Goal: Task Accomplishment & Management: Manage account settings

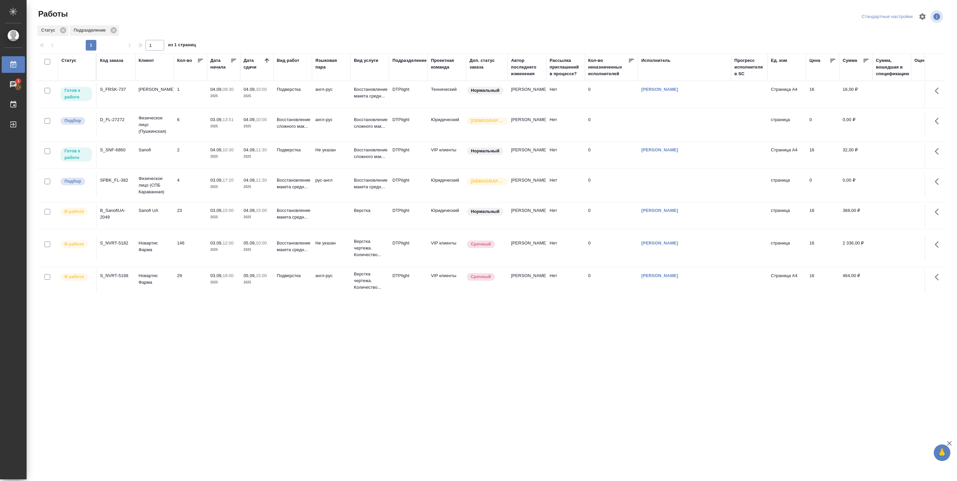
click at [176, 95] on td "1" at bounding box center [190, 94] width 33 height 23
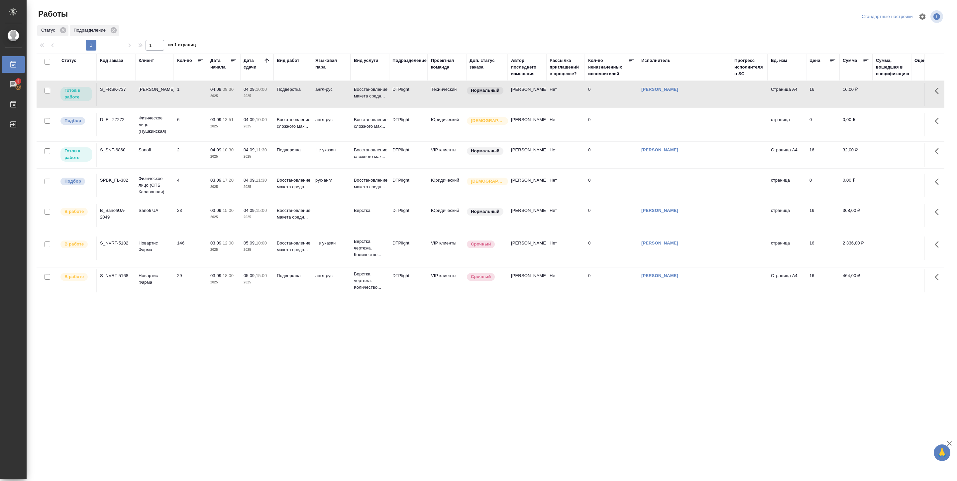
click at [185, 152] on td "2" at bounding box center [190, 154] width 33 height 23
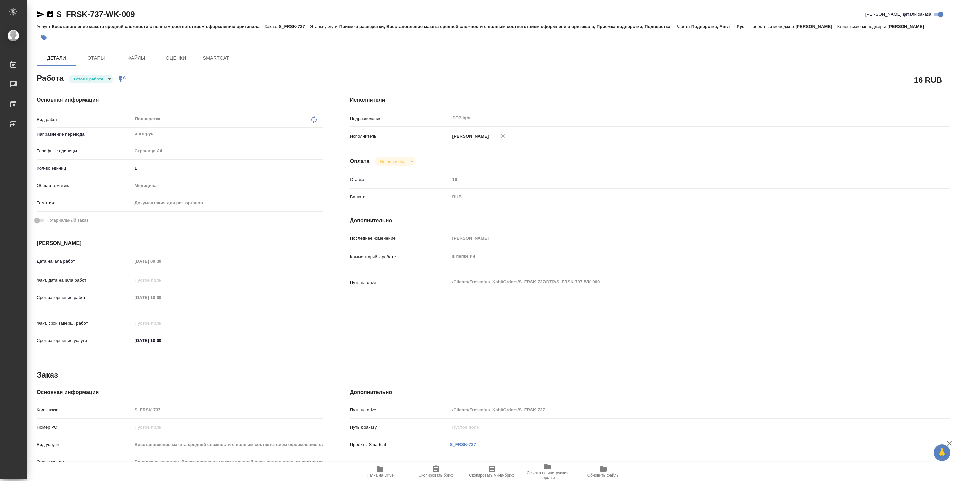
type textarea "x"
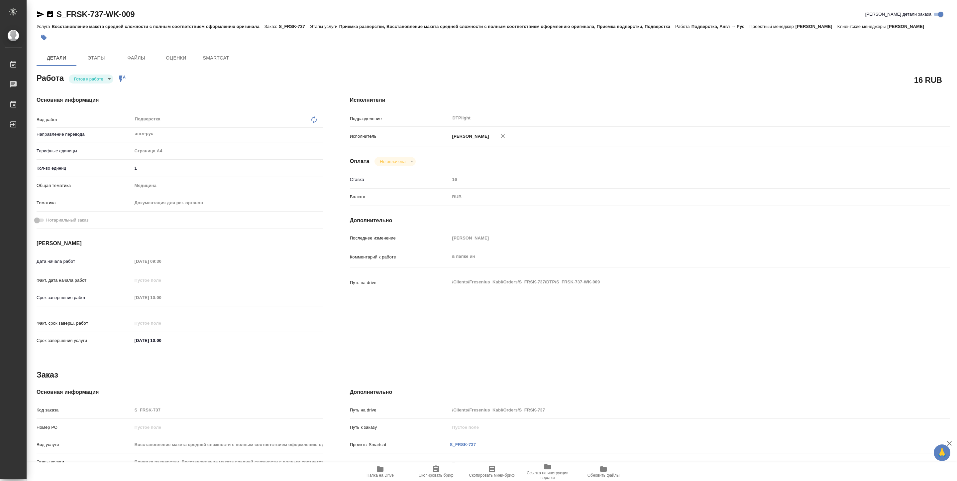
type textarea "x"
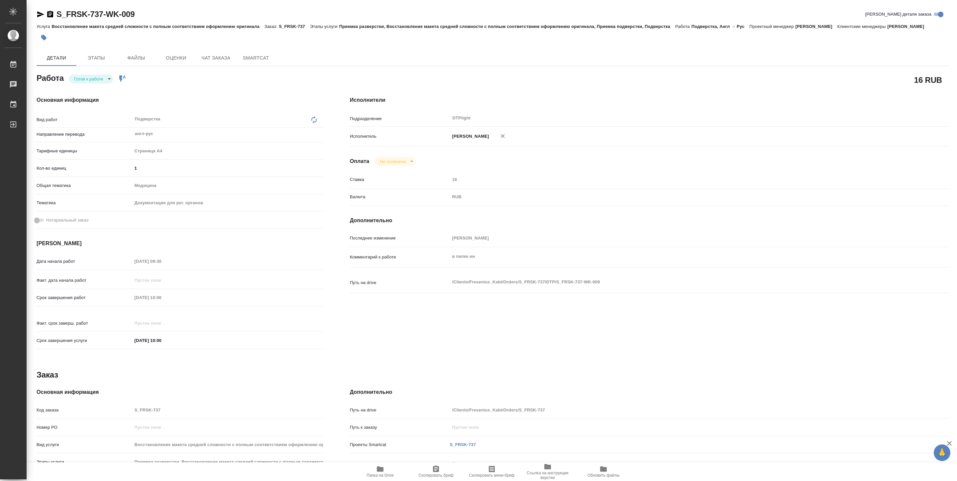
type textarea "x"
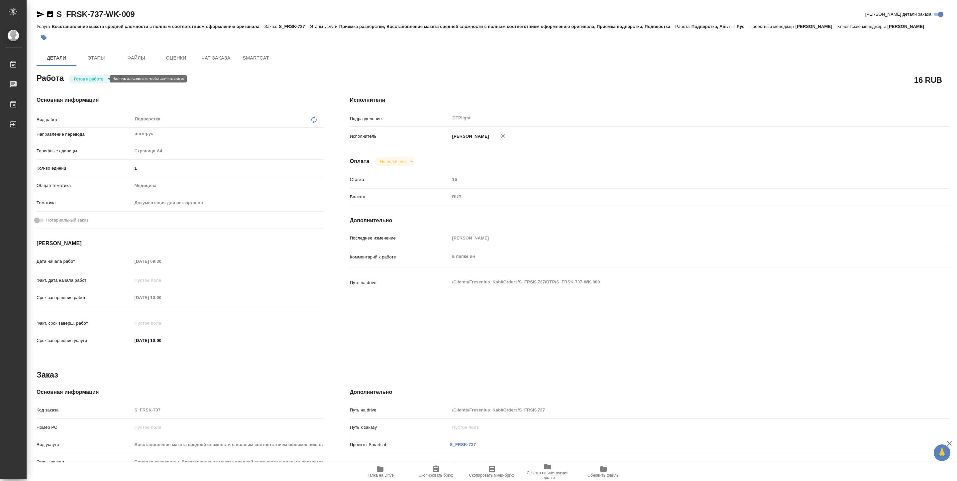
click at [78, 78] on body "🙏 .cls-1 fill:#fff; AWATERA Pankina Anna Работы Чаты График Выйти S_FRSK-737-WK…" at bounding box center [478, 240] width 957 height 481
click at [79, 78] on button "В работе" at bounding box center [85, 78] width 22 height 7
type textarea "x"
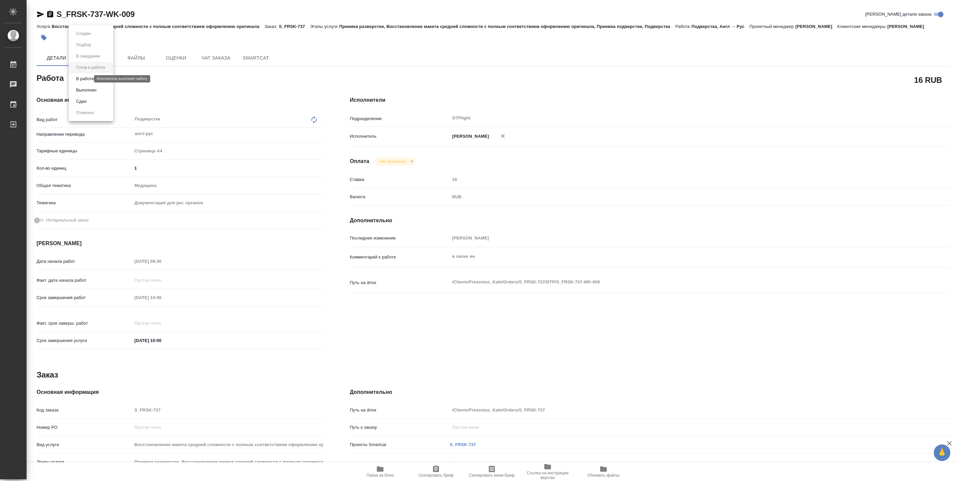
type textarea "x"
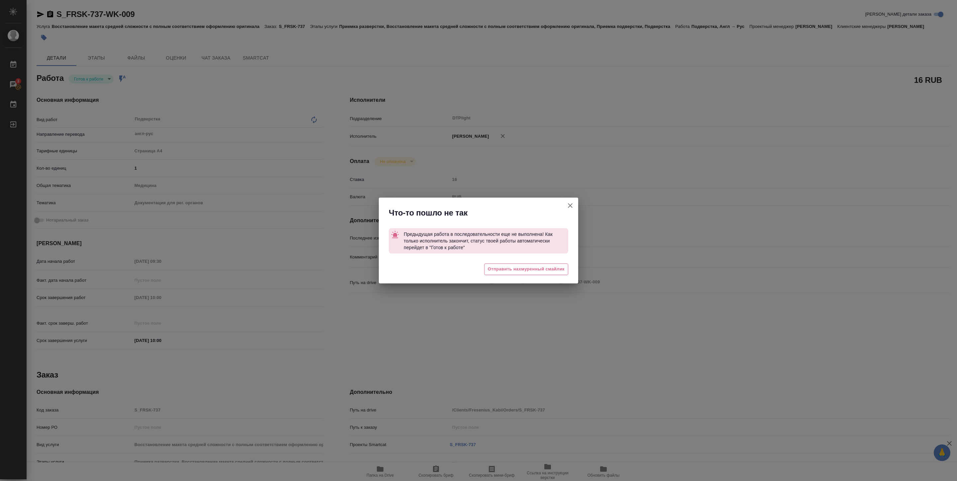
type textarea "x"
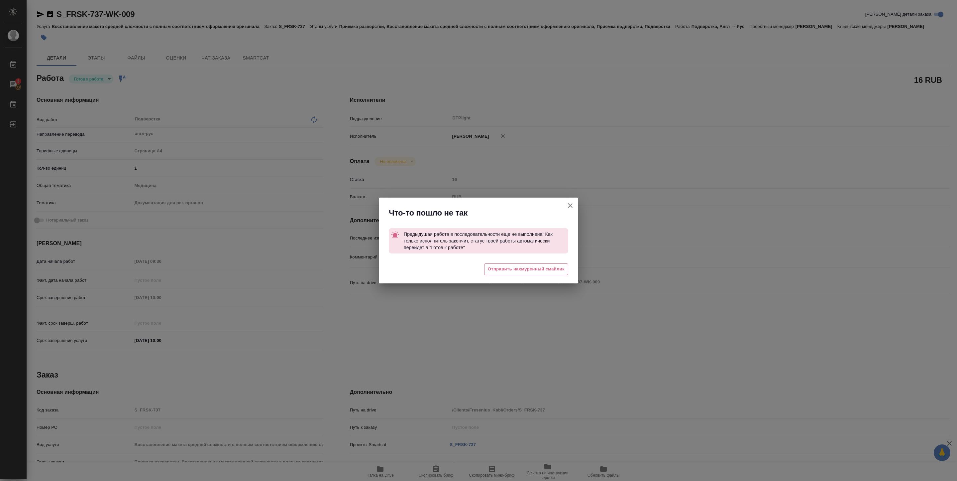
type textarea "x"
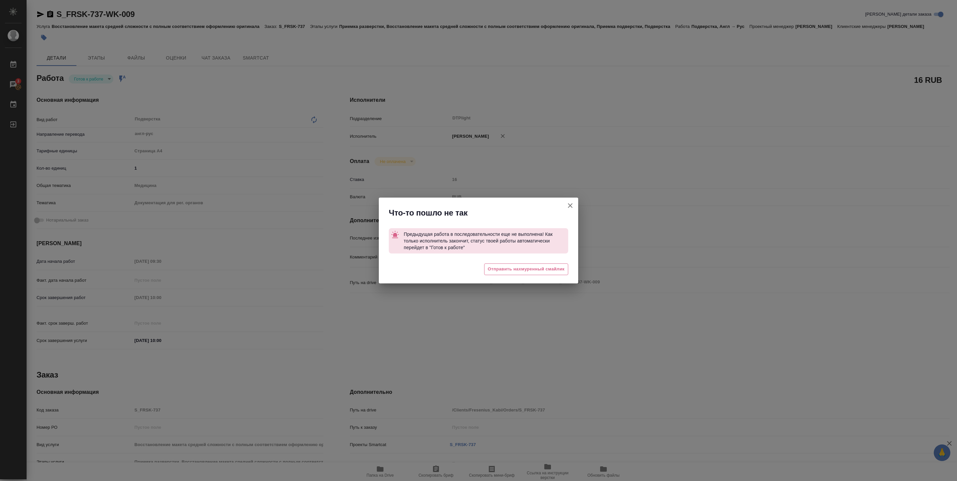
type textarea "x"
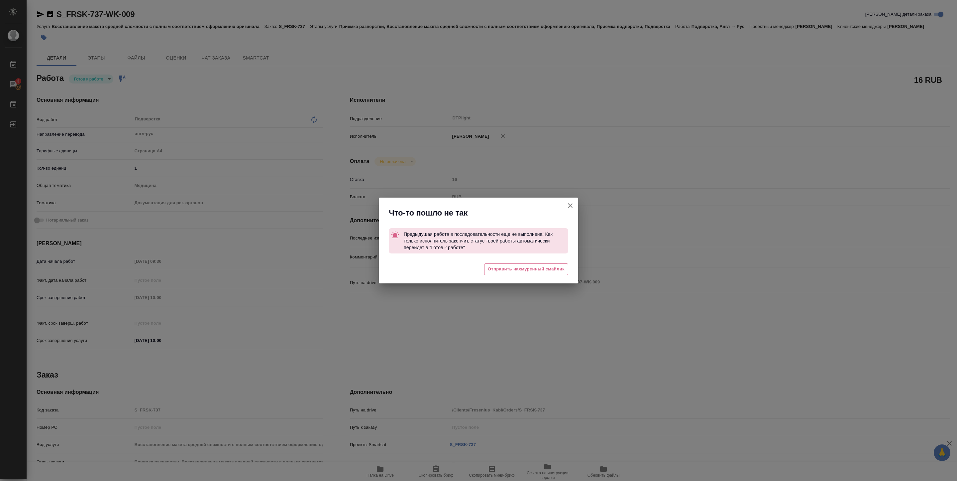
click at [150, 95] on div "Что-то пошло не так Предыдущая работа в последовательности еще не выполнена! Ка…" at bounding box center [478, 240] width 957 height 481
click at [570, 206] on icon "button" at bounding box center [570, 205] width 8 height 8
type textarea "x"
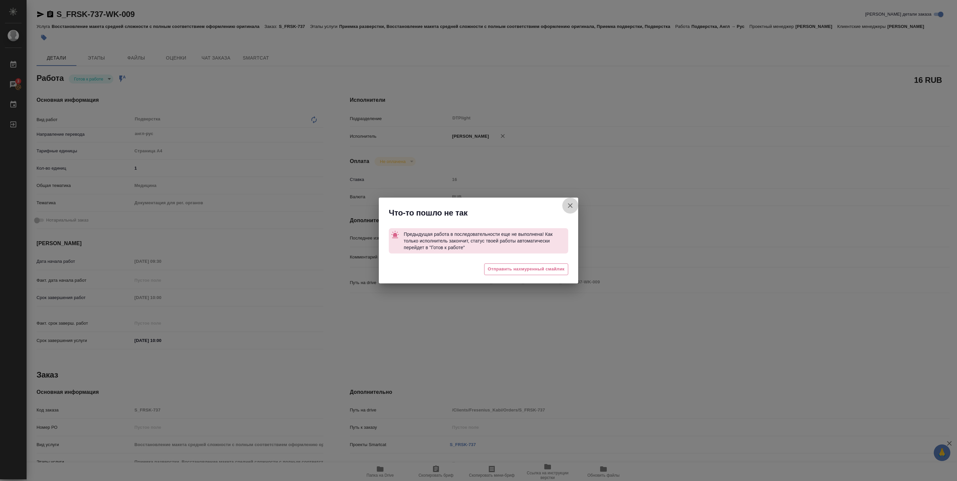
type textarea "x"
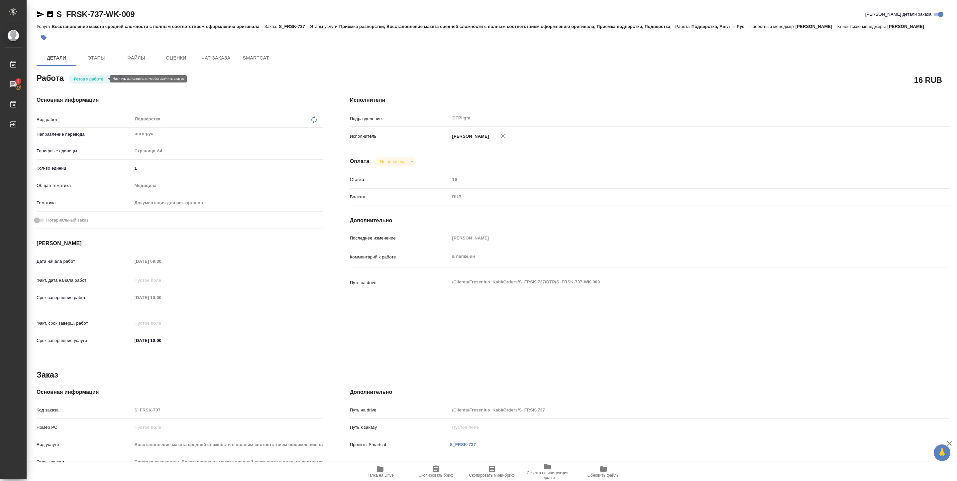
click at [80, 78] on body "🙏 .cls-1 fill:#fff; AWATERA Pankina Anna Работы 3 Чаты График Выйти S_FRSK-737-…" at bounding box center [478, 240] width 957 height 481
click at [80, 77] on button "В работе" at bounding box center [85, 78] width 22 height 7
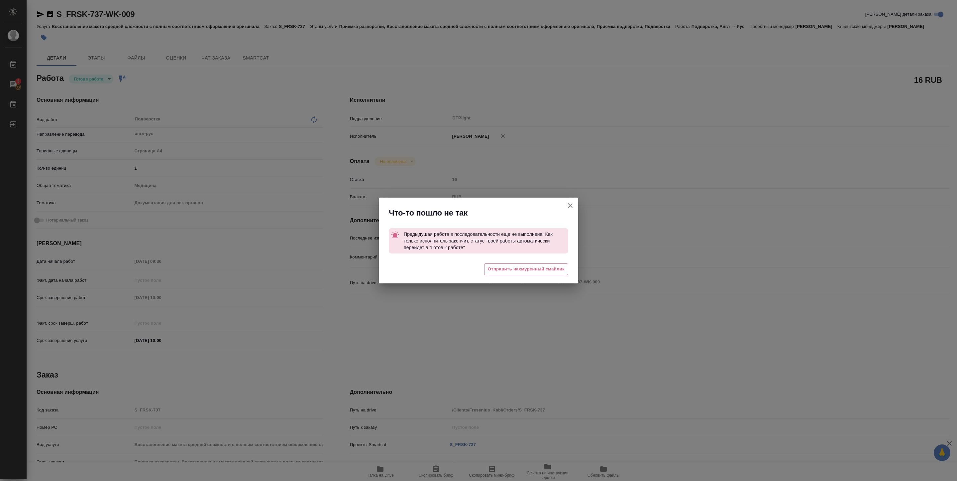
type textarea "x"
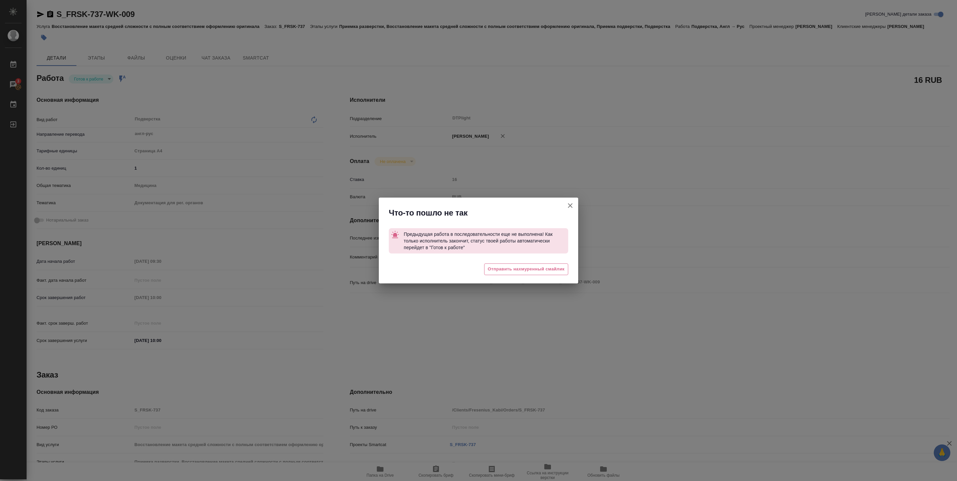
type textarea "x"
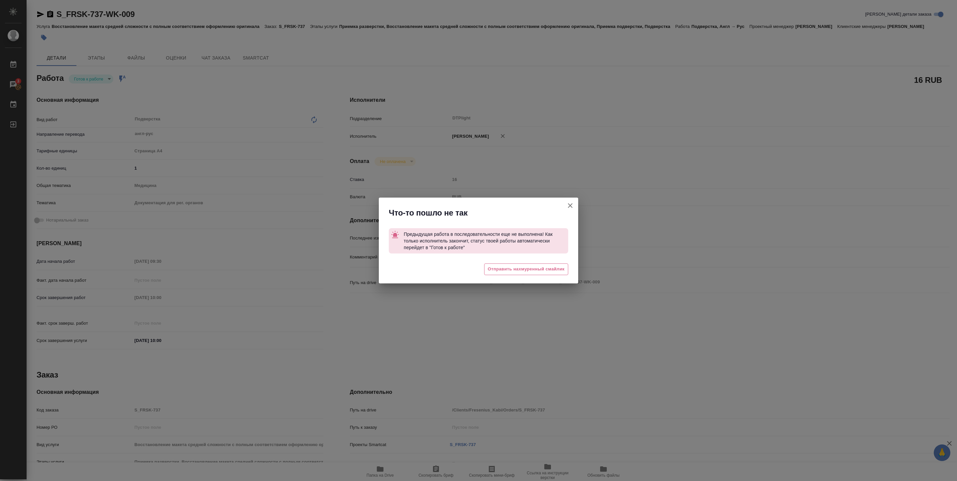
type textarea "x"
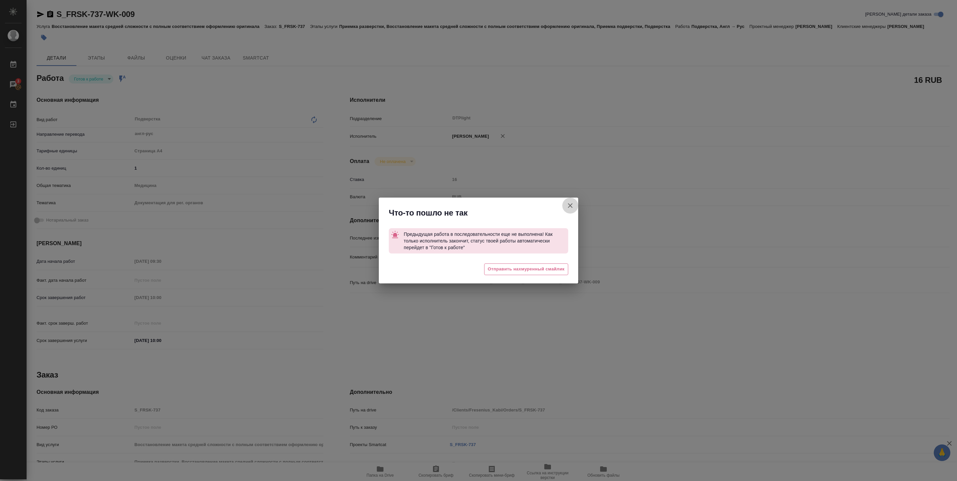
click at [576, 205] on button "[PERSON_NAME] детали заказа" at bounding box center [570, 205] width 16 height 16
type textarea "x"
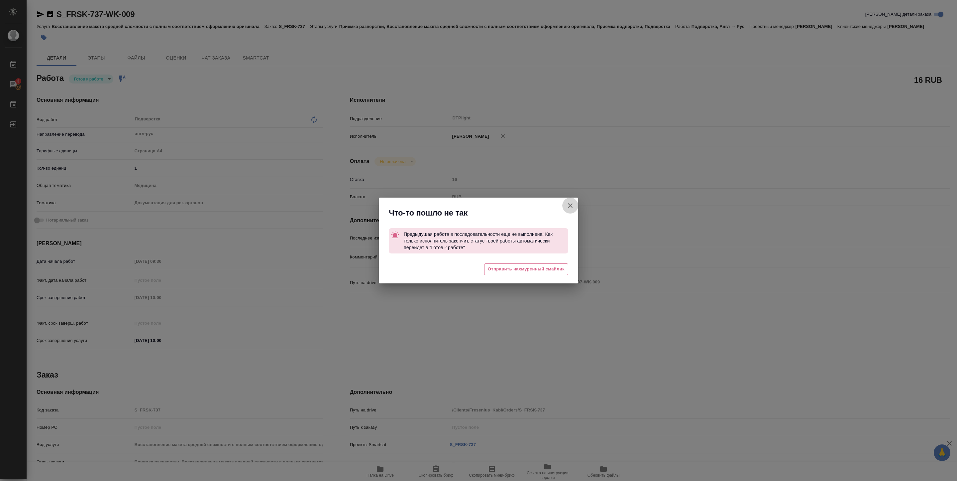
type textarea "x"
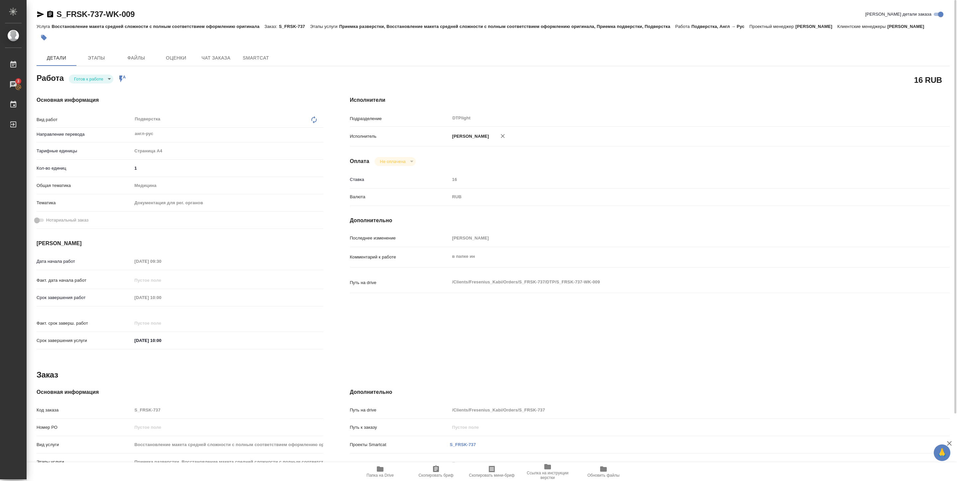
click at [30, 15] on div "S_FRSK-737-WK-009 Кратко детали заказа Услуга Восстановление макета средней сло…" at bounding box center [492, 283] width 930 height 566
click at [37, 14] on icon "button" at bounding box center [41, 14] width 8 height 8
click at [103, 83] on body "🙏 .cls-1 fill:#fff; AWATERA Pankina Anna Работы 3 Чаты График Выйти S_FRSK-737-…" at bounding box center [478, 240] width 957 height 481
click at [95, 78] on button "В работе" at bounding box center [85, 78] width 22 height 7
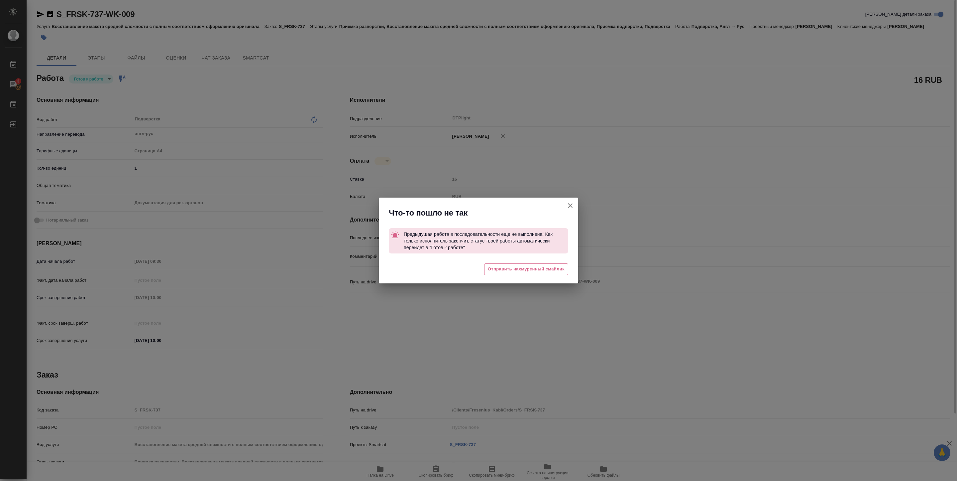
type textarea "x"
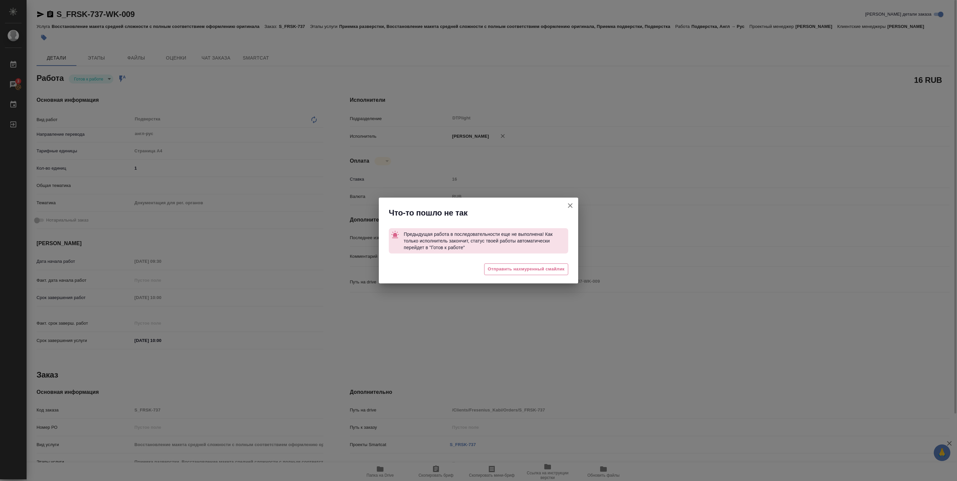
type textarea "x"
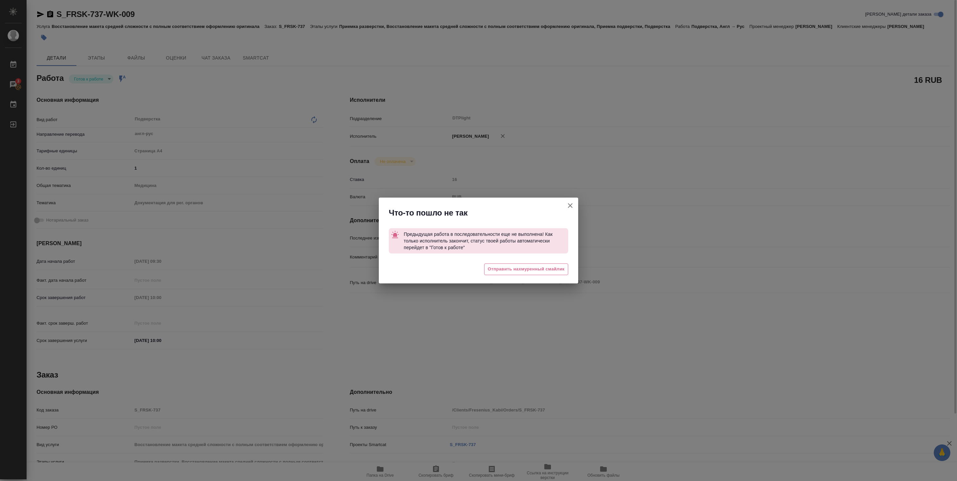
click at [571, 201] on icon "button" at bounding box center [570, 205] width 8 height 8
type textarea "x"
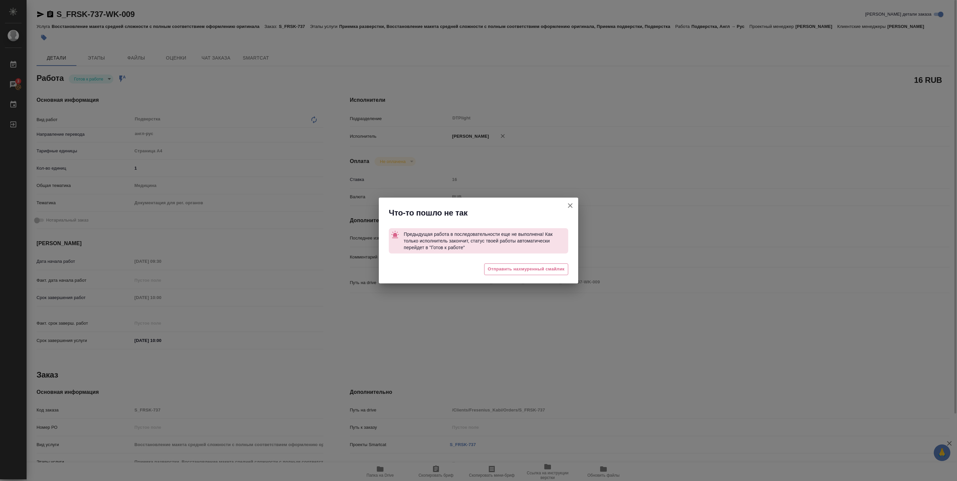
type textarea "x"
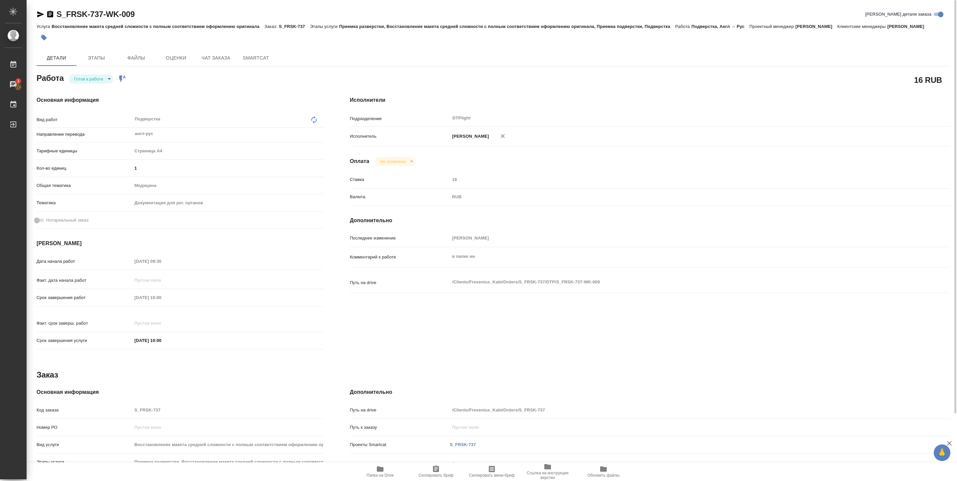
type textarea "x"
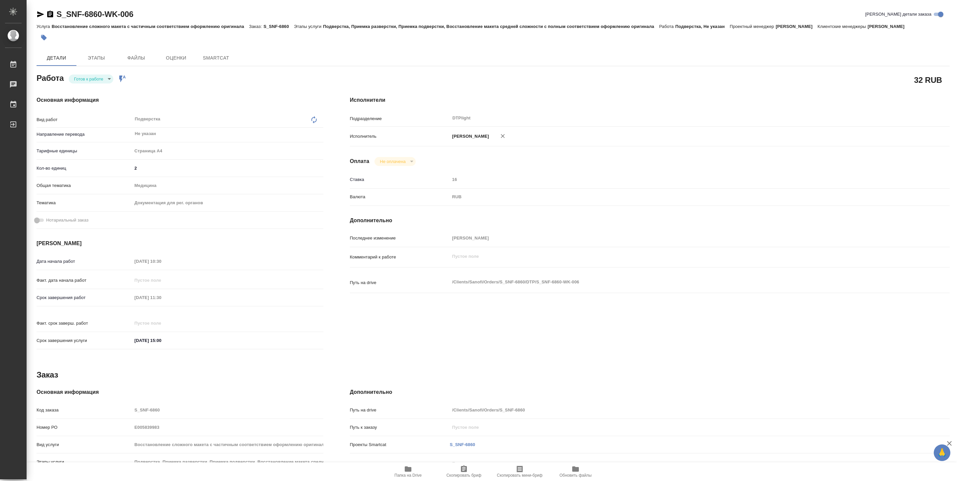
type textarea "x"
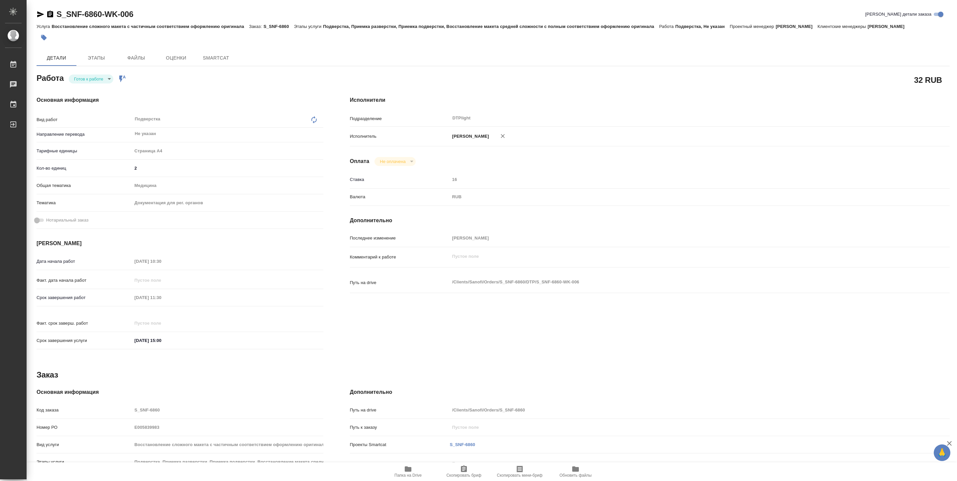
type textarea "x"
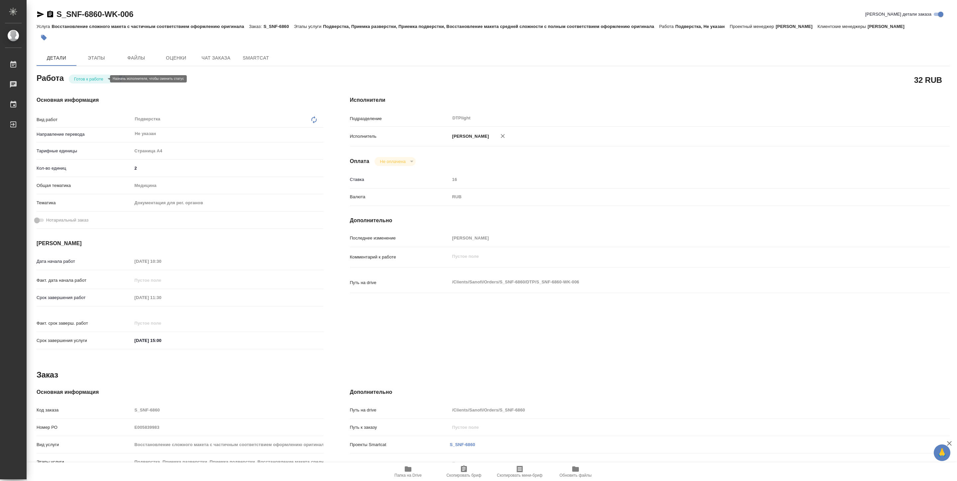
click at [100, 78] on body "🙏 .cls-1 fill:#fff; AWATERA Pankina Anna Работы Чаты График Выйти S_SNF-6860-WK…" at bounding box center [478, 240] width 957 height 481
type textarea "x"
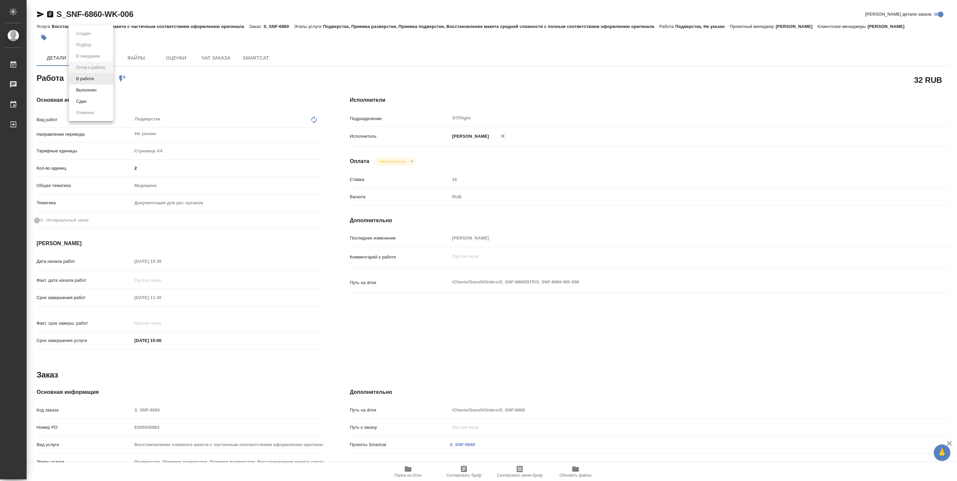
type textarea "x"
click at [100, 80] on li "В работе" at bounding box center [91, 78] width 45 height 11
type textarea "x"
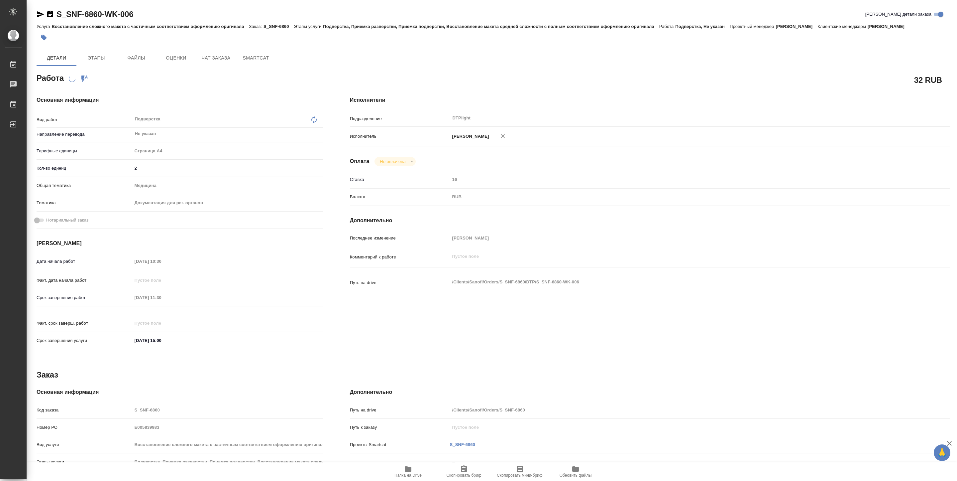
type textarea "x"
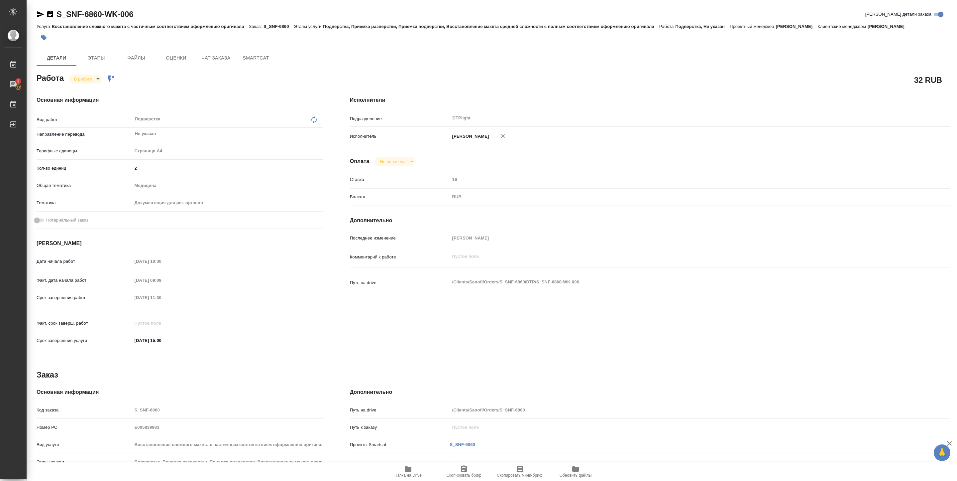
type textarea "x"
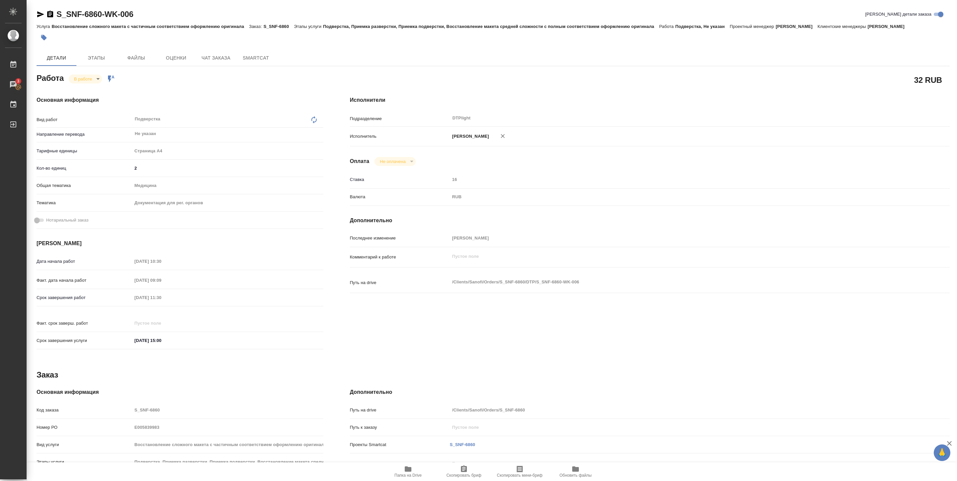
type textarea "x"
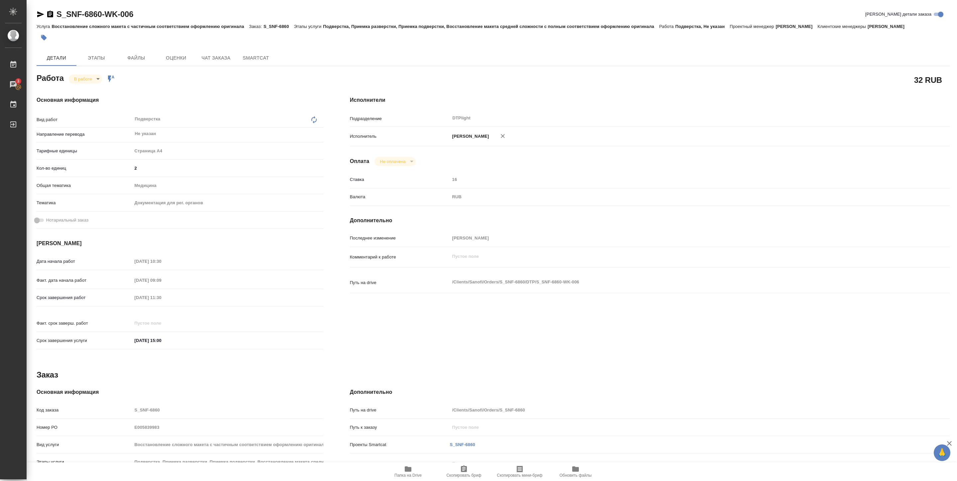
type textarea "x"
click at [404, 477] on span "Папка на Drive" at bounding box center [407, 475] width 27 height 5
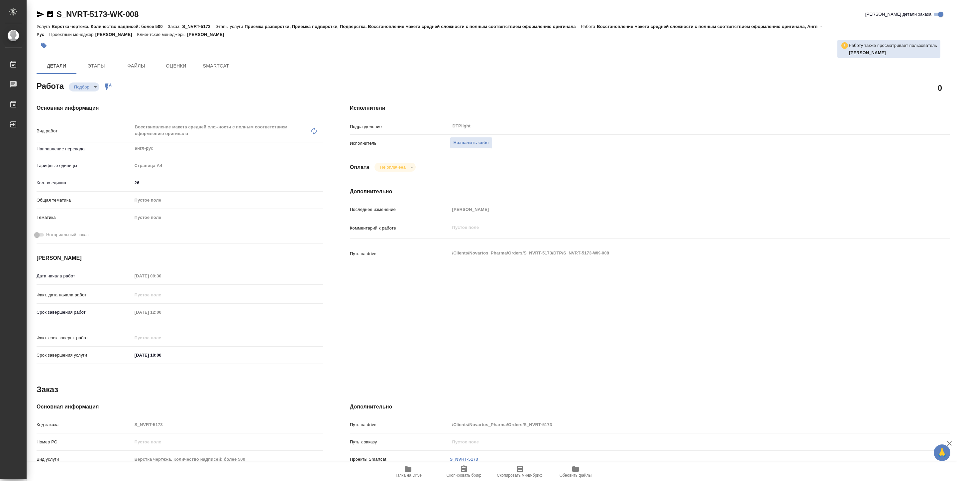
type textarea "x"
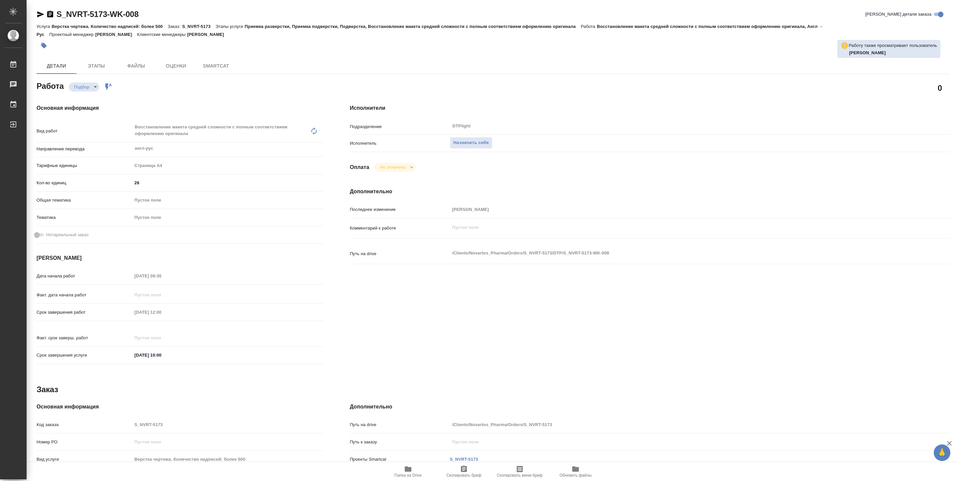
type textarea "x"
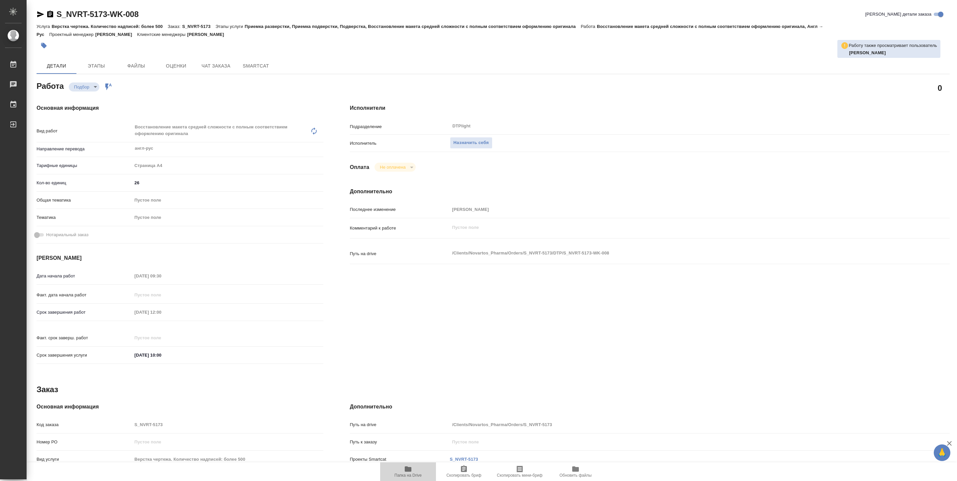
click at [410, 477] on button "Папка на Drive" at bounding box center [408, 471] width 56 height 19
type textarea "x"
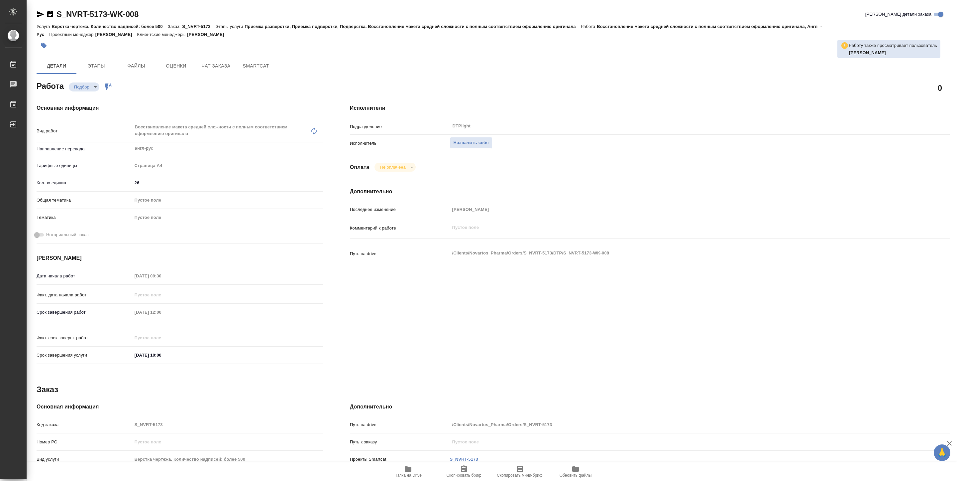
type textarea "x"
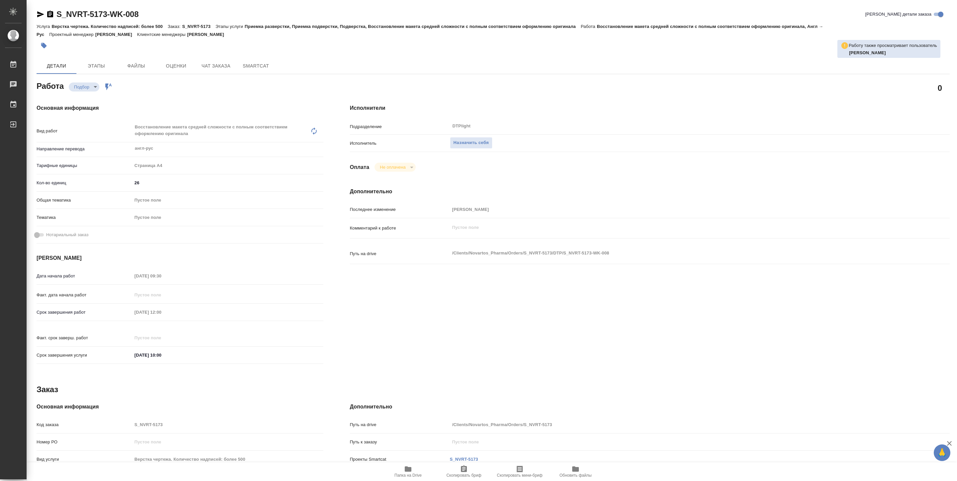
type textarea "x"
click at [470, 142] on span "Назначить себя" at bounding box center [471, 143] width 35 height 8
type textarea "x"
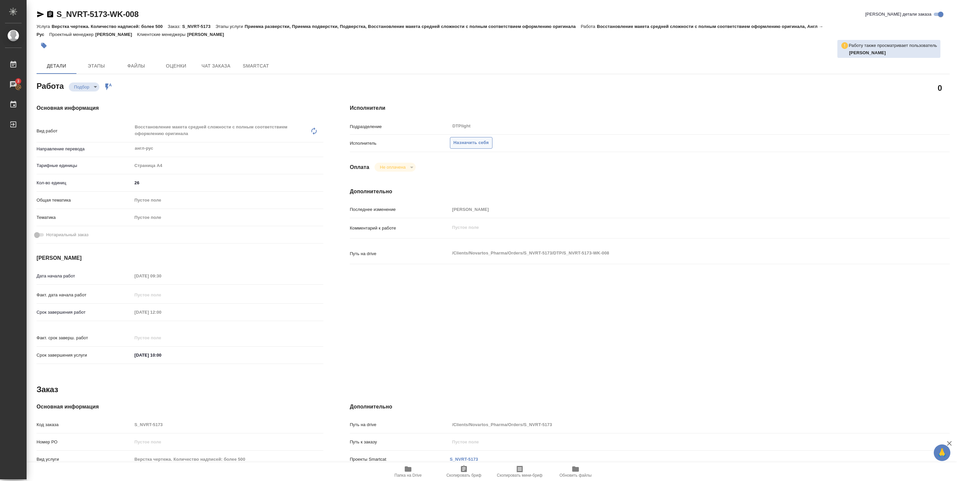
type textarea "x"
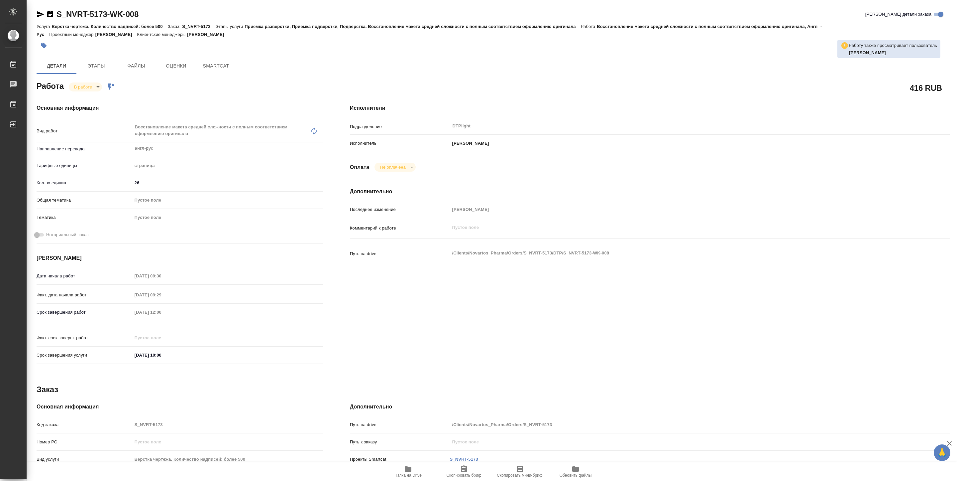
type textarea "x"
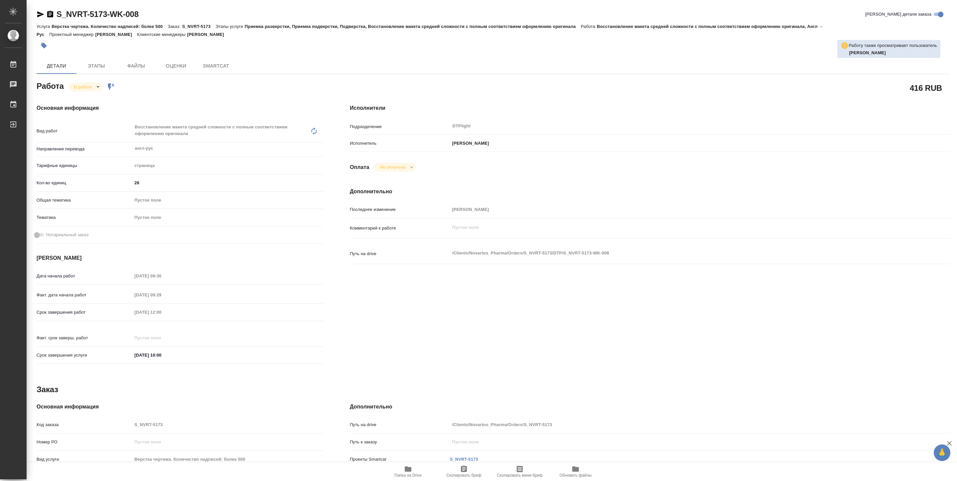
type textarea "x"
